Goal: Task Accomplishment & Management: Use online tool/utility

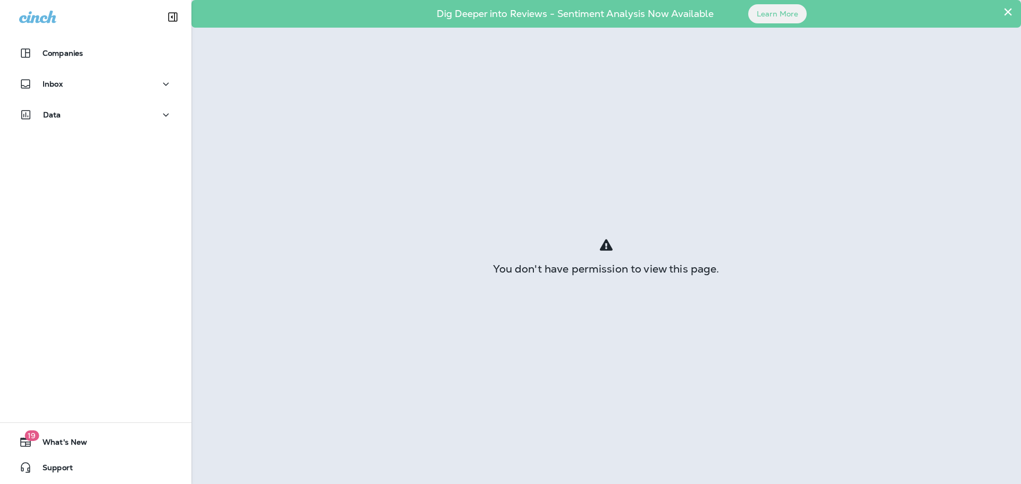
click at [1011, 11] on button "×" at bounding box center [1008, 11] width 10 height 17
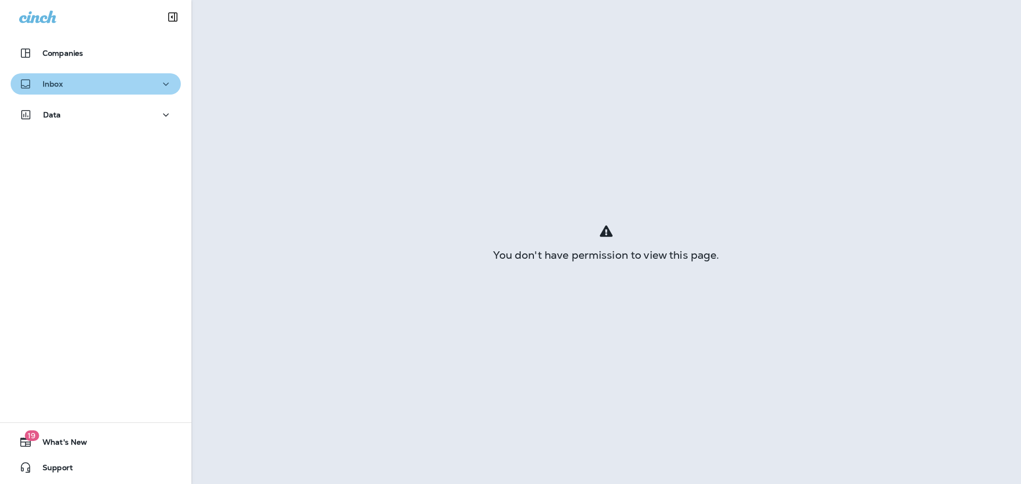
click at [121, 81] on div "Inbox" at bounding box center [95, 84] width 153 height 13
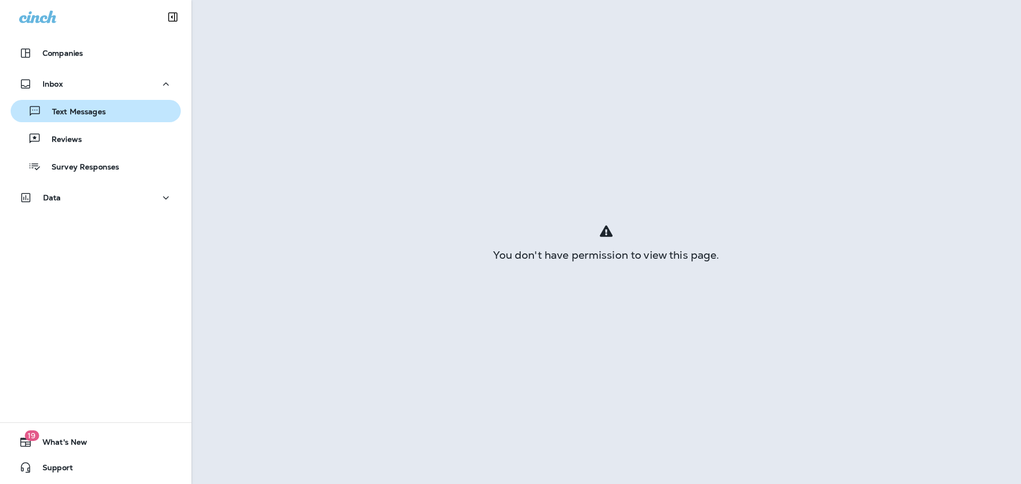
click at [114, 110] on div "Text Messages" at bounding box center [96, 111] width 162 height 16
